Goal: Transaction & Acquisition: Subscribe to service/newsletter

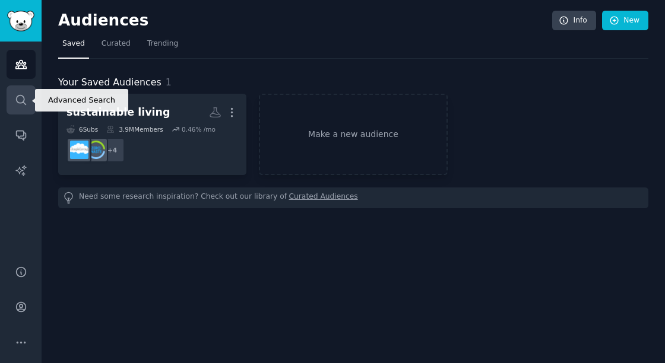
click at [26, 91] on link "Search" at bounding box center [21, 99] width 29 height 29
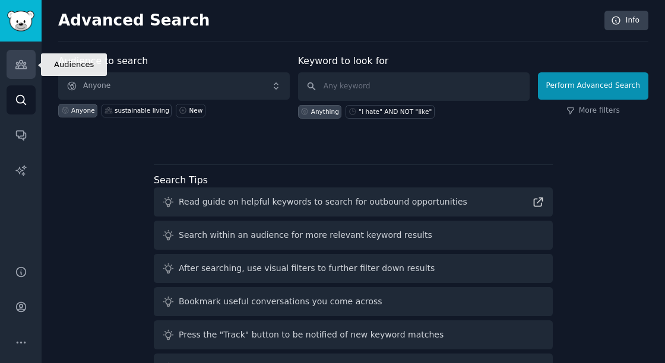
click at [16, 62] on icon "Sidebar" at bounding box center [20, 65] width 11 height 8
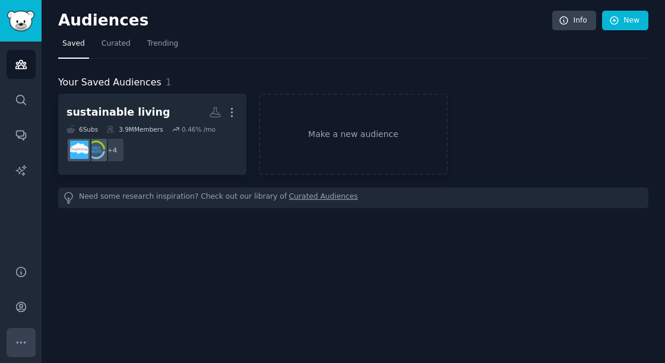
click at [19, 344] on icon "Sidebar" at bounding box center [21, 343] width 12 height 12
click at [115, 42] on span "Curated" at bounding box center [116, 44] width 29 height 11
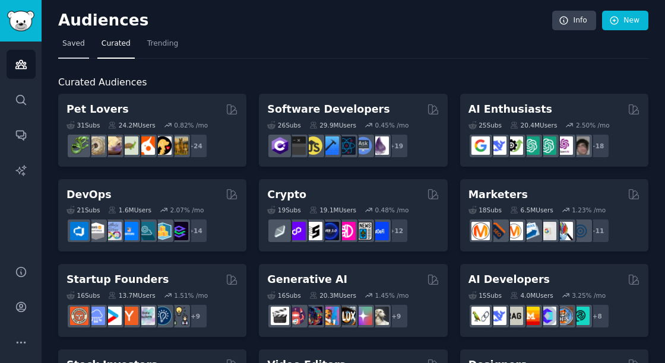
click at [75, 42] on span "Saved" at bounding box center [73, 44] width 23 height 11
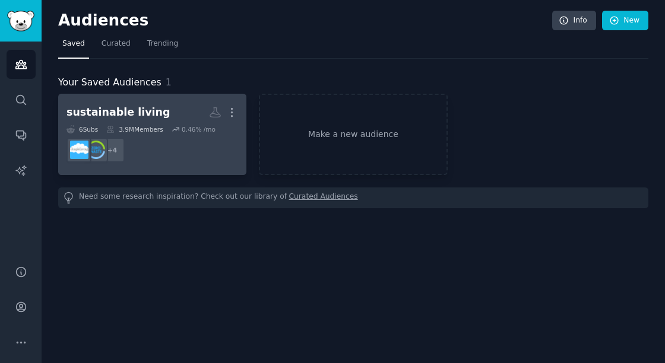
click at [207, 134] on dd "+ 4" at bounding box center [152, 150] width 172 height 33
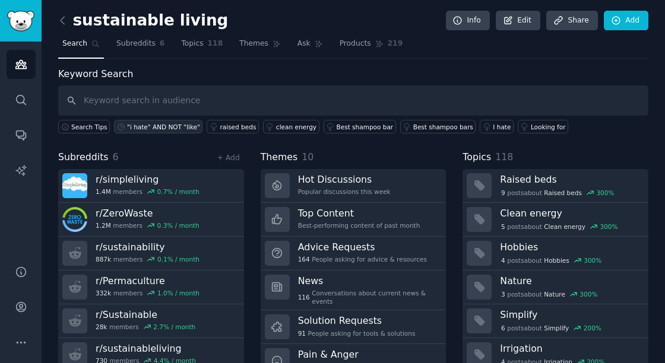
click at [170, 123] on div ""i hate" AND NOT "like"" at bounding box center [163, 127] width 73 height 8
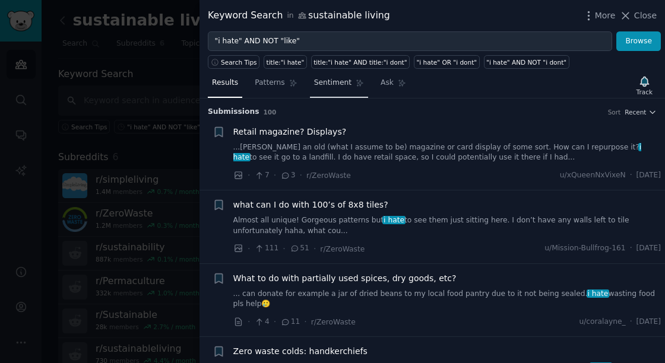
click at [314, 79] on span "Sentiment" at bounding box center [332, 83] width 37 height 11
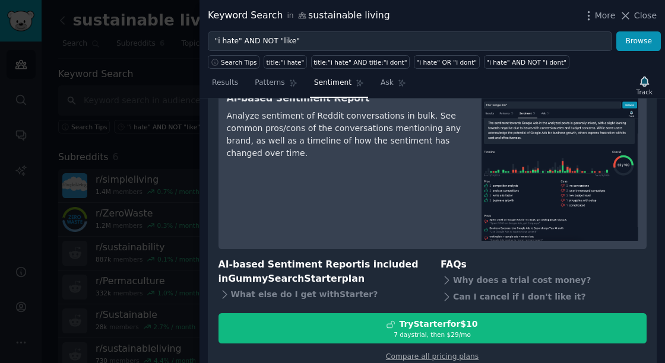
scroll to position [71, 0]
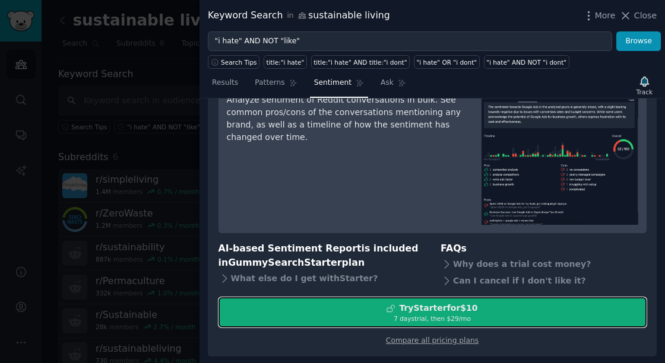
click at [440, 316] on div "7 days trial, then $ 29 /mo" at bounding box center [432, 319] width 427 height 8
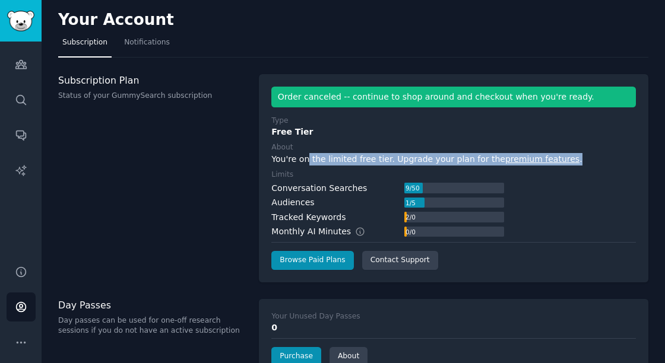
drag, startPoint x: 303, startPoint y: 156, endPoint x: 553, endPoint y: 163, distance: 250.1
click at [553, 163] on div "You're on the limited free tier. Upgrade your plan for the premium features ." at bounding box center [453, 159] width 365 height 12
click at [418, 156] on div "You're on the limited free tier. Upgrade your plan for the premium features ." at bounding box center [453, 159] width 365 height 12
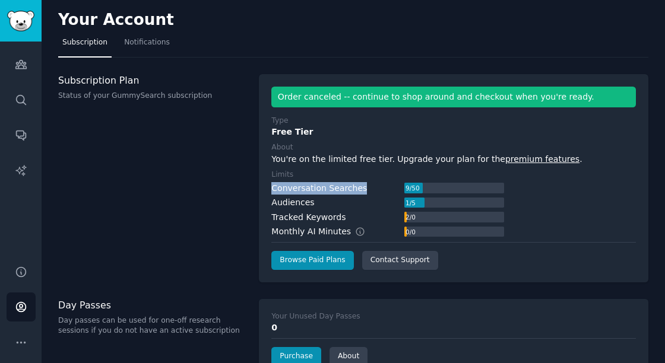
drag, startPoint x: 271, startPoint y: 189, endPoint x: 357, endPoint y: 185, distance: 86.8
click at [357, 185] on div "Conversation Searches 9 / 50" at bounding box center [387, 188] width 233 height 12
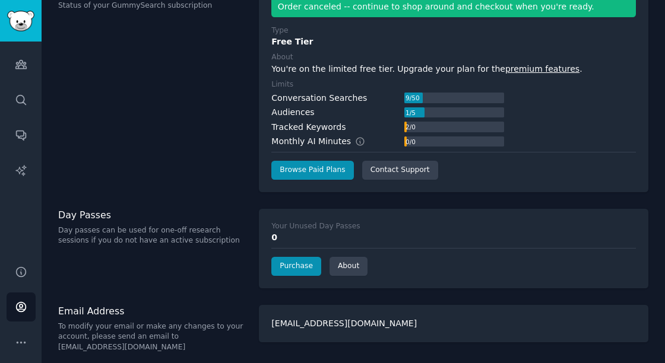
scroll to position [91, 0]
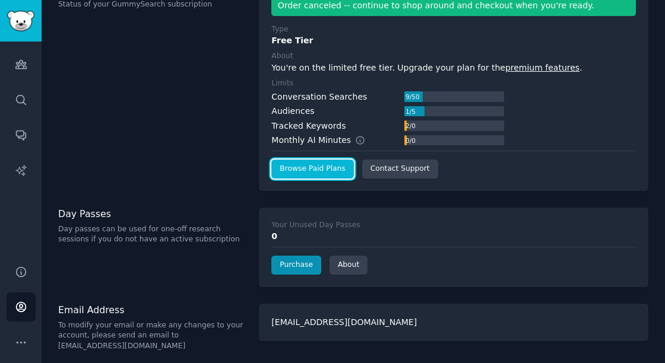
click at [322, 164] on link "Browse Paid Plans" at bounding box center [312, 169] width 82 height 19
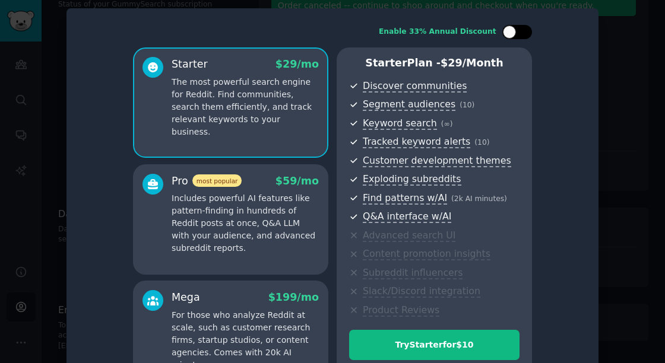
click at [508, 33] on div at bounding box center [509, 32] width 13 height 13
click at [508, 33] on icon at bounding box center [510, 32] width 4 height 3
click at [508, 33] on div at bounding box center [509, 32] width 13 height 13
click at [508, 33] on icon at bounding box center [510, 32] width 7 height 7
checkbox input "false"
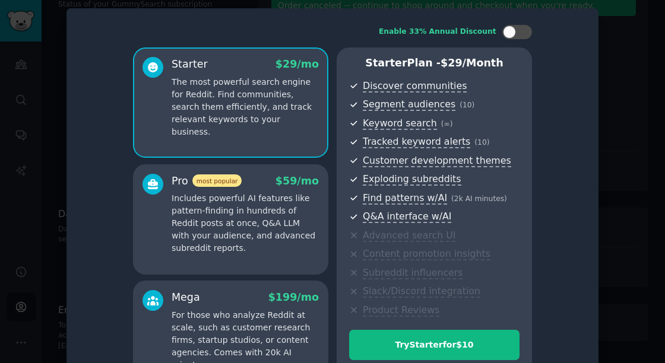
click at [334, 132] on div "Starter $ 29 /mo The most powerful search engine for Reddit. Find communities, …" at bounding box center [332, 219] width 399 height 344
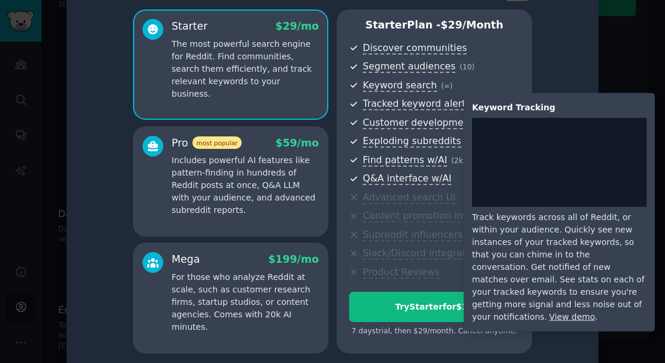
scroll to position [52, 0]
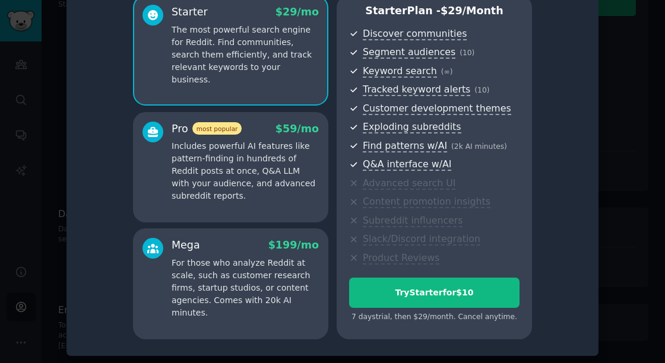
click at [285, 288] on p "For those who analyze Reddit at scale, such as customer research firms, startup…" at bounding box center [245, 288] width 147 height 62
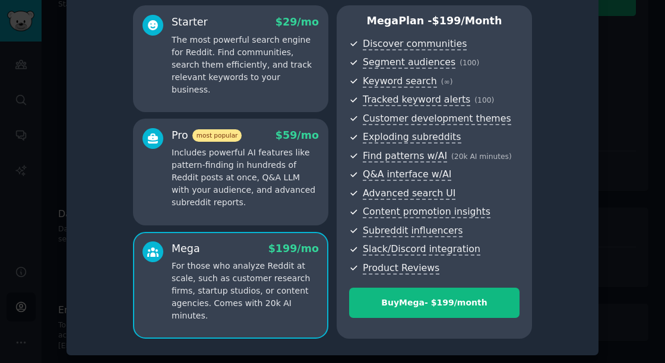
click at [286, 105] on div "Starter $ 29 /mo The most powerful search engine for Reddit. Find communities, …" at bounding box center [230, 58] width 195 height 107
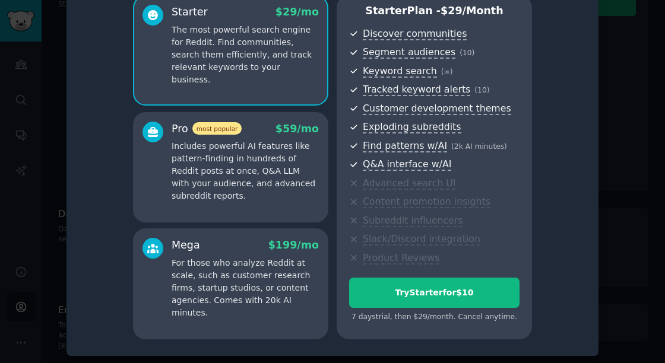
scroll to position [0, 0]
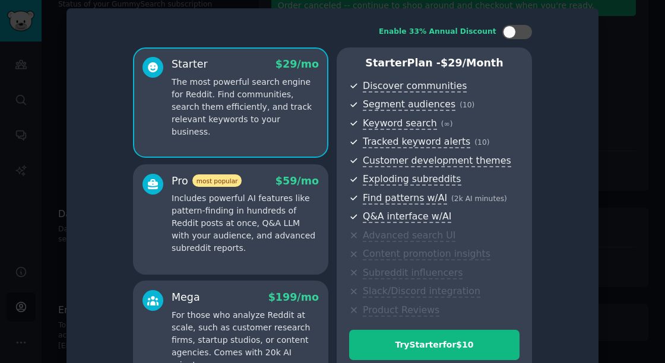
click at [664, 128] on div at bounding box center [332, 181] width 665 height 363
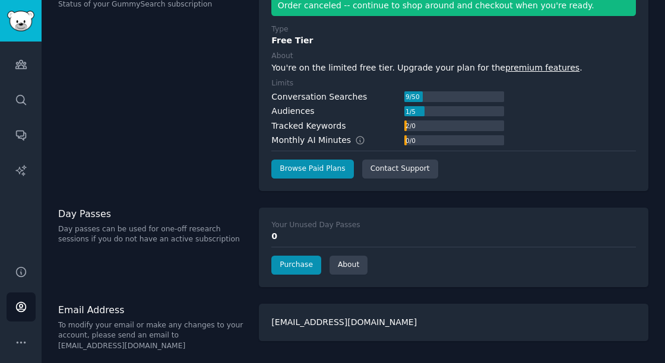
click at [163, 138] on div "Subscription Plan Status of your GummySearch subscription" at bounding box center [152, 87] width 188 height 208
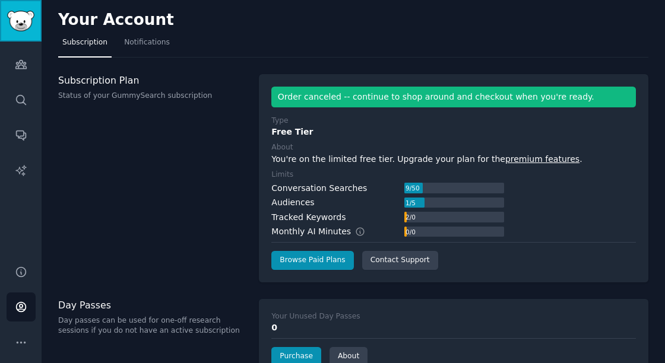
click at [15, 21] on img "Sidebar" at bounding box center [20, 21] width 27 height 21
